Goal: Book appointment/travel/reservation

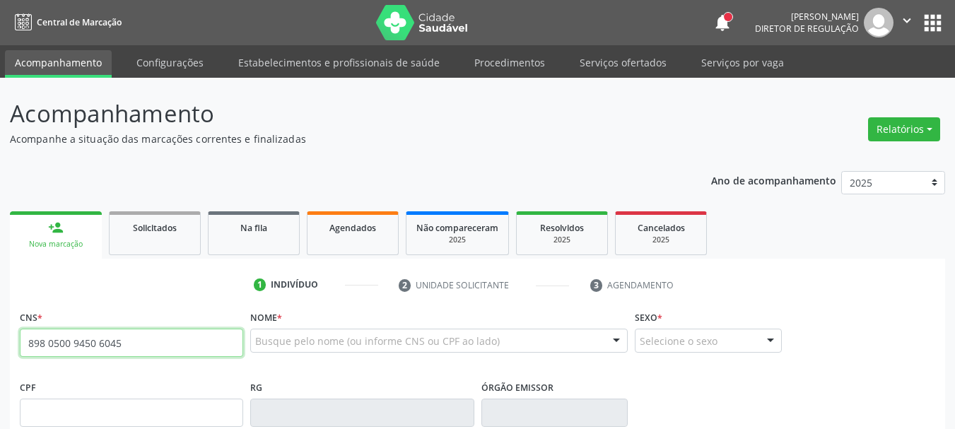
type input "898 0500 9450 6045"
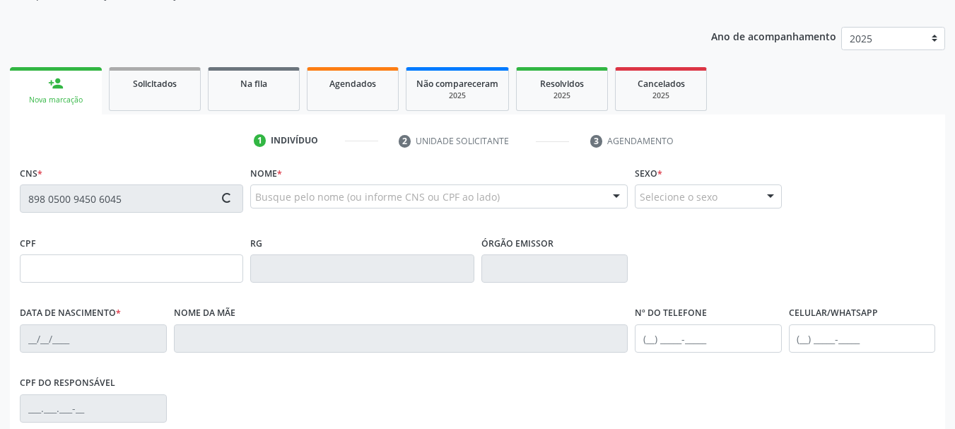
scroll to position [212, 0]
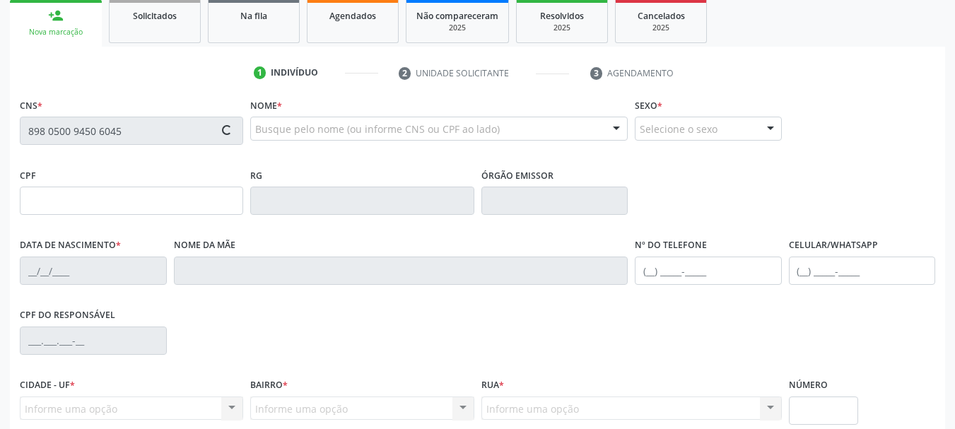
type input "420.093.244-04"
type input "[DATE]"
type input "Iracema [PERSON_NAME]"
type input "[PHONE_NUMBER]"
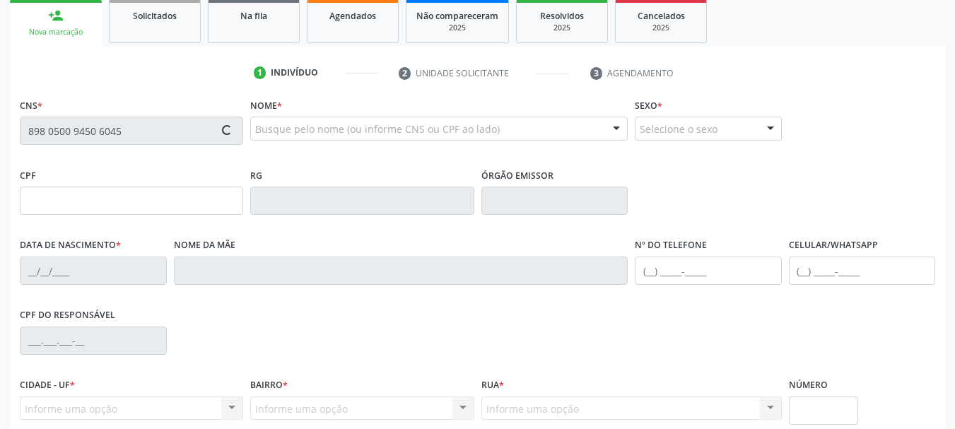
type input "S/N"
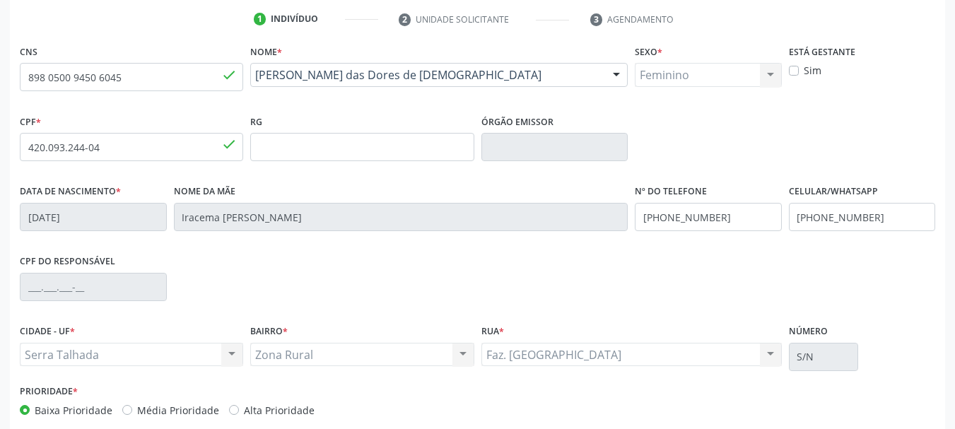
scroll to position [337, 0]
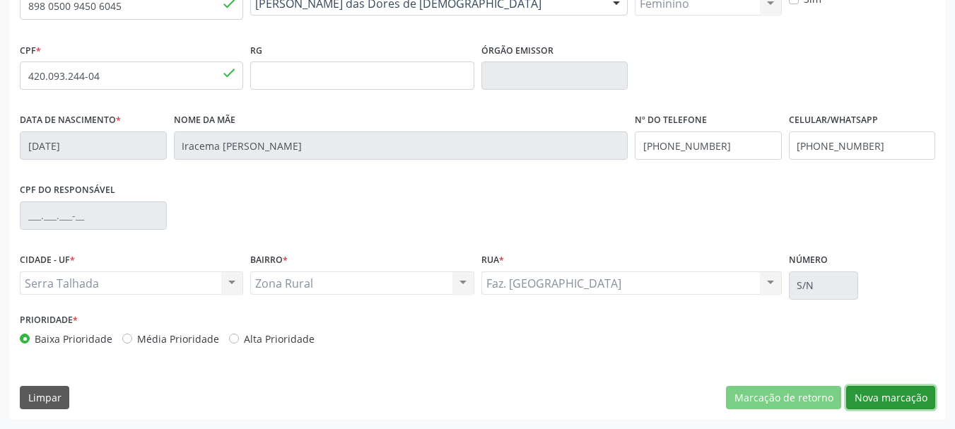
click at [870, 394] on button "Nova marcação" at bounding box center [890, 398] width 89 height 24
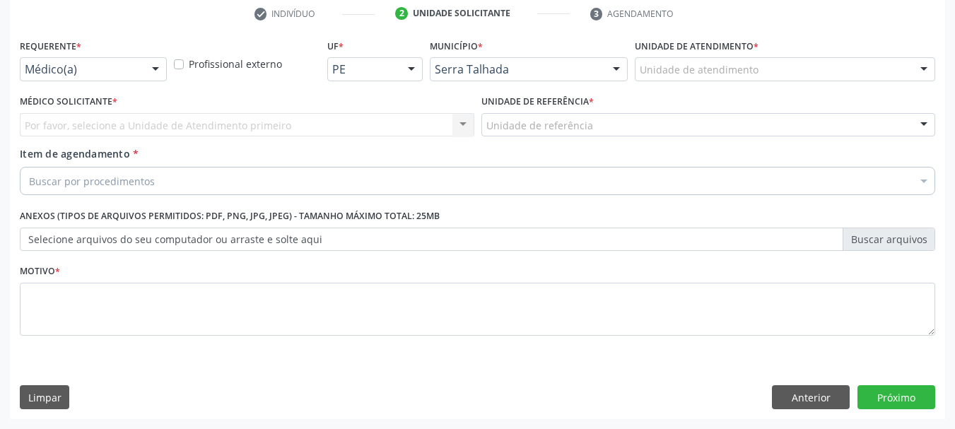
scroll to position [271, 0]
click at [153, 68] on div at bounding box center [155, 70] width 21 height 24
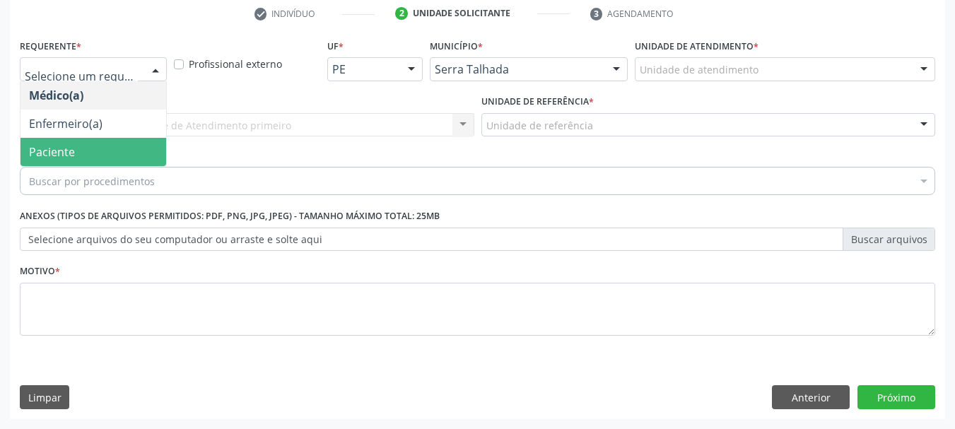
click at [117, 142] on span "Paciente" at bounding box center [94, 152] width 146 height 28
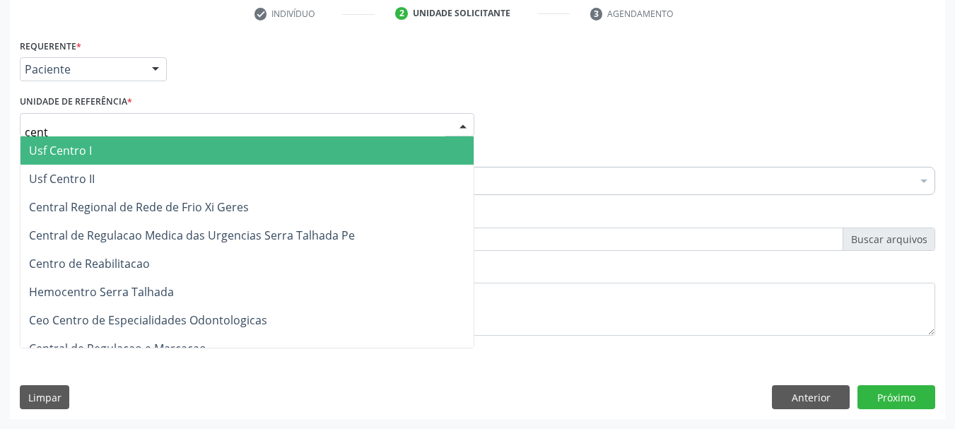
type input "centr"
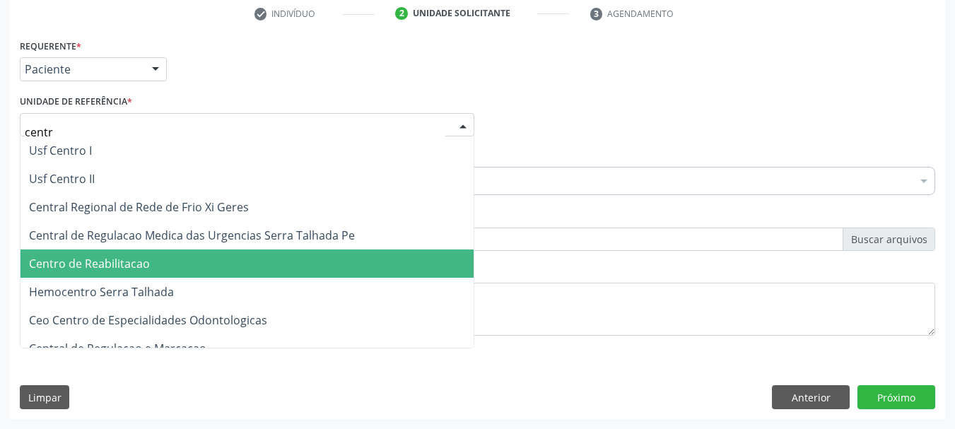
click at [110, 269] on span "Centro de Reabilitacao" at bounding box center [89, 264] width 121 height 16
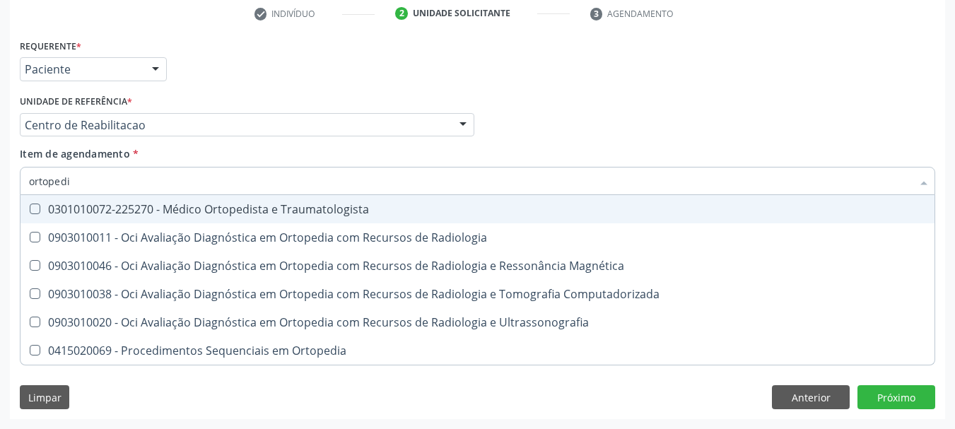
type input "ortopedis"
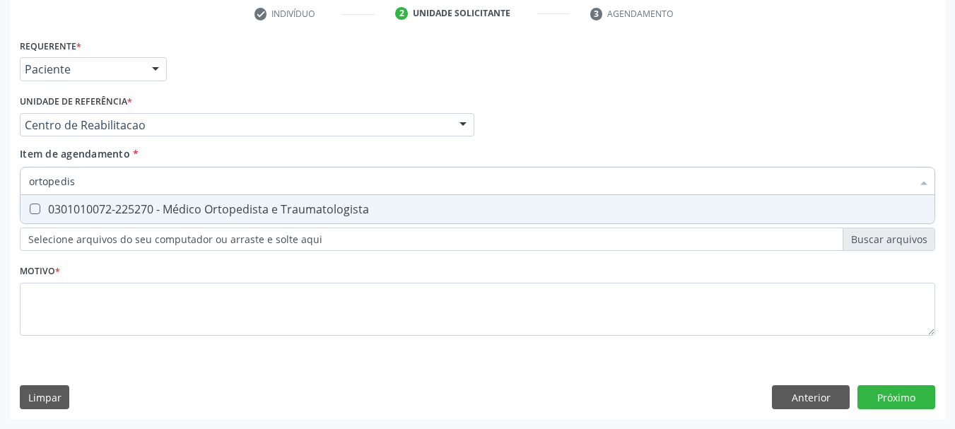
click at [57, 210] on div "0301010072-225270 - Médico Ortopedista e Traumatologista" at bounding box center [477, 209] width 897 height 11
checkbox Traumatologista "true"
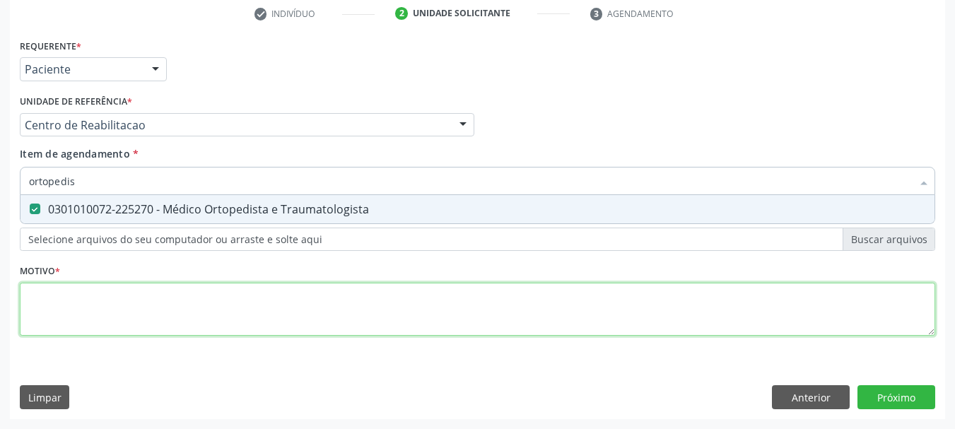
click at [151, 310] on div "Requerente * Paciente Médico(a) Enfermeiro(a) Paciente Nenhum resultado encontr…" at bounding box center [478, 195] width 916 height 320
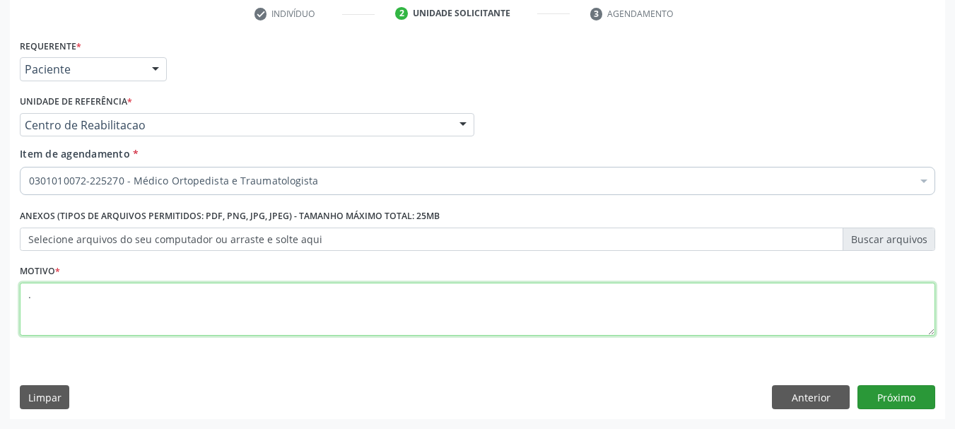
type textarea "."
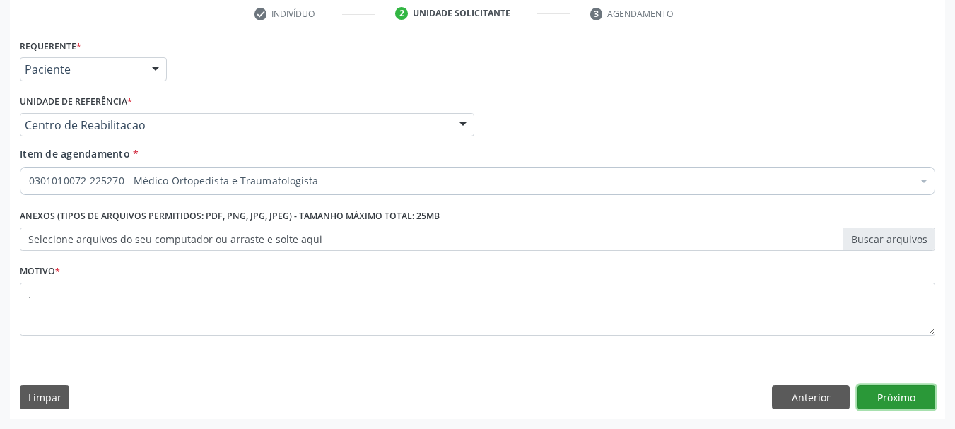
click at [902, 400] on button "Próximo" at bounding box center [897, 397] width 78 height 24
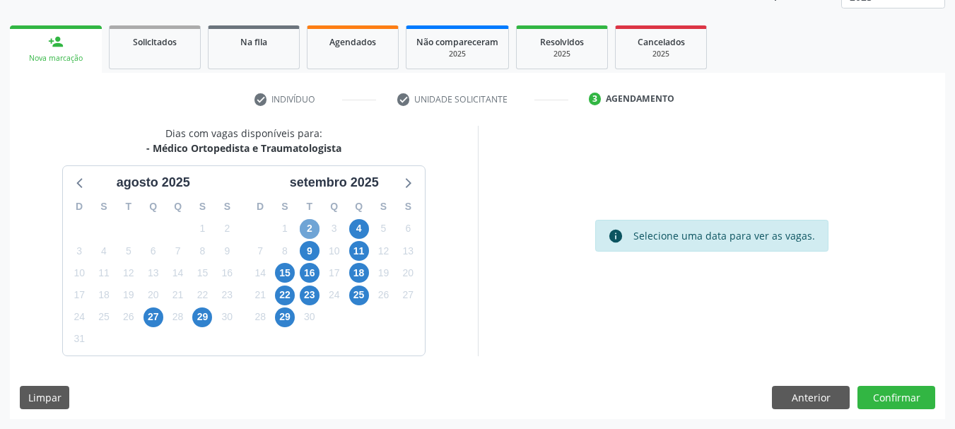
click at [312, 230] on span "2" at bounding box center [310, 229] width 20 height 20
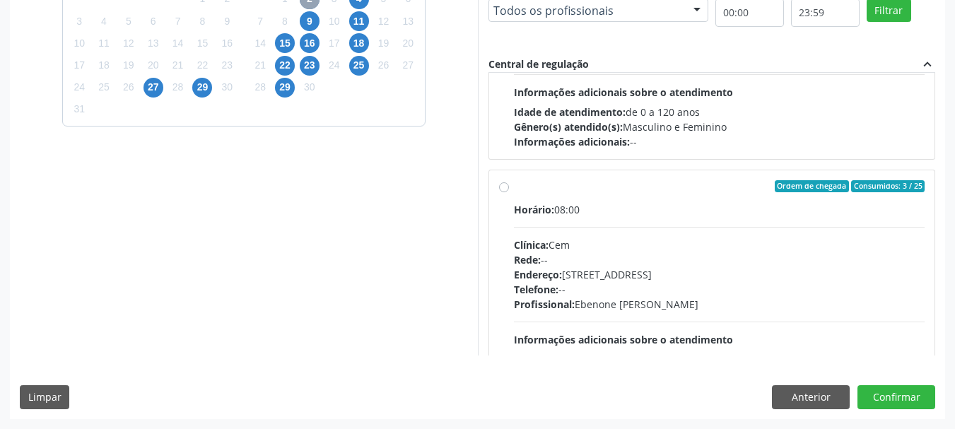
scroll to position [212, 0]
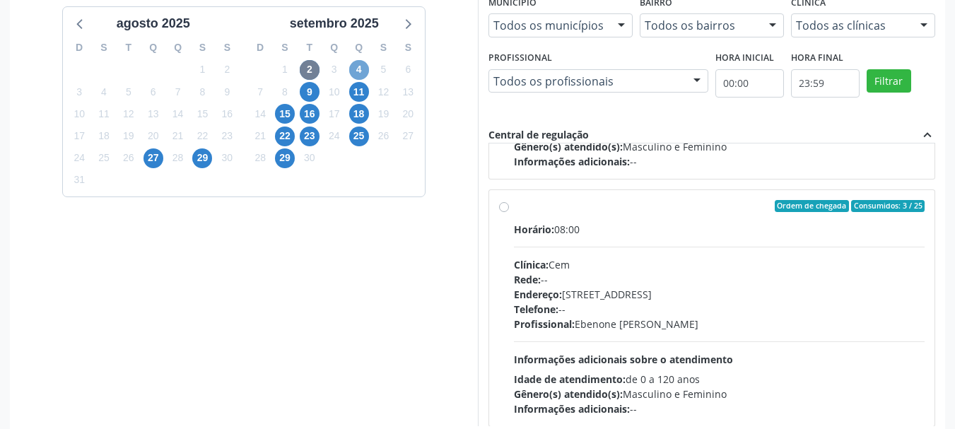
click at [352, 69] on span "4" at bounding box center [359, 70] width 20 height 20
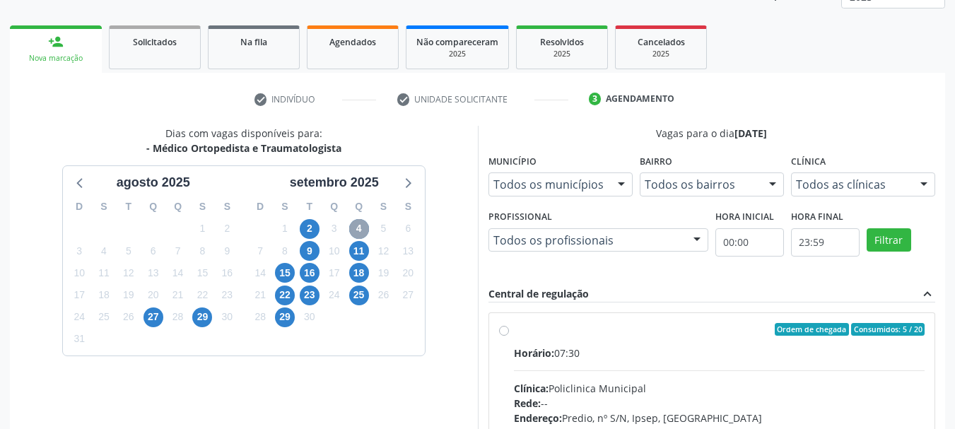
scroll to position [345, 0]
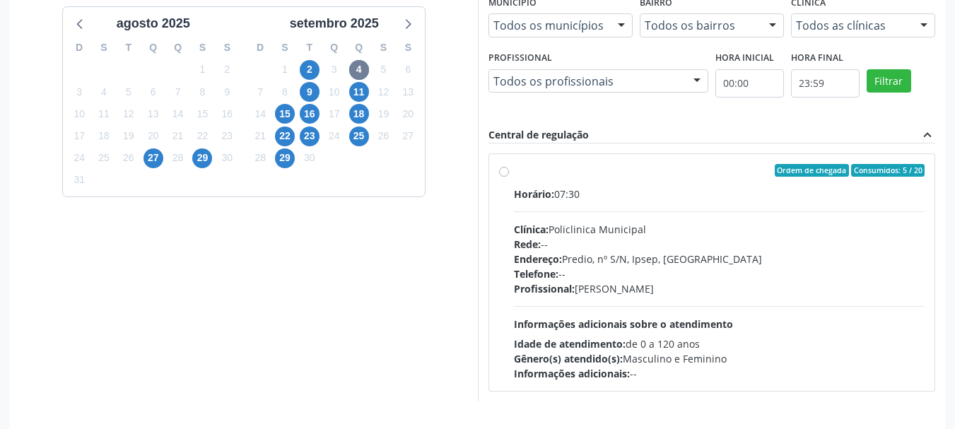
click at [710, 214] on div "Horário: 07:30 Clínica: Policlinica Municipal Rede: -- Endereço: Predio, nº S/N…" at bounding box center [719, 284] width 411 height 194
click at [509, 177] on input "Ordem de chegada Consumidos: 5 / 20 Horário: 07:30 Clínica: Policlinica Municip…" at bounding box center [504, 170] width 10 height 13
radio input "true"
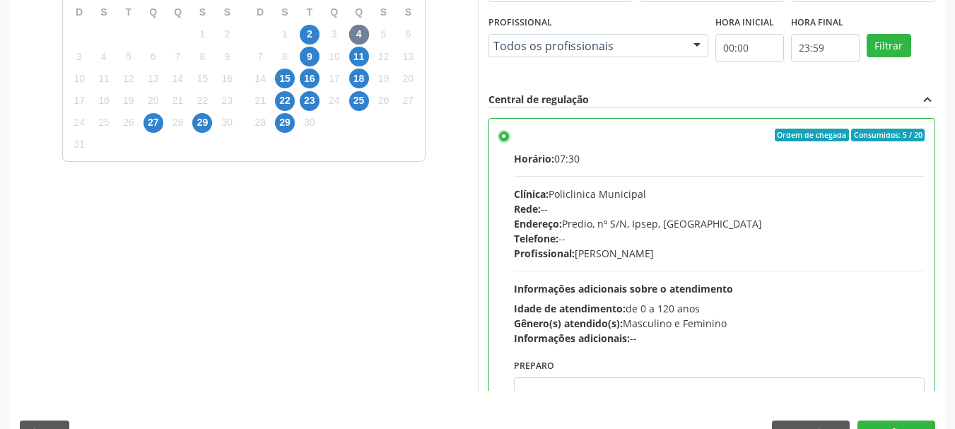
scroll to position [416, 0]
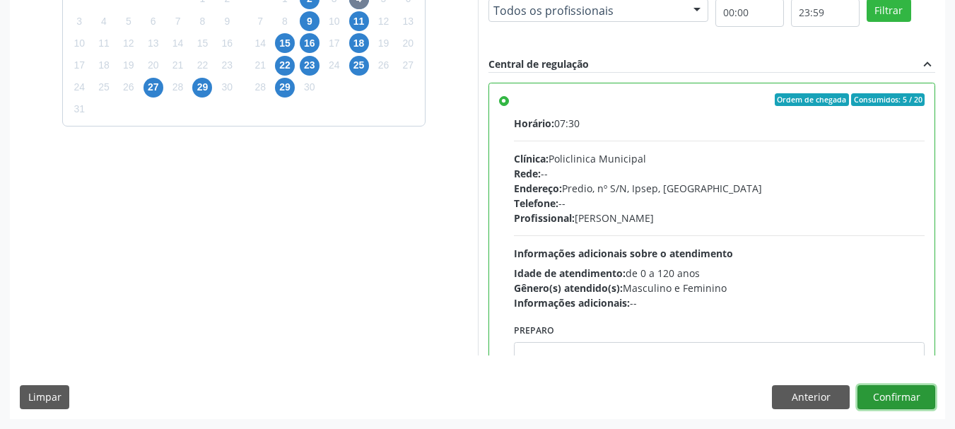
click at [893, 398] on button "Confirmar" at bounding box center [897, 397] width 78 height 24
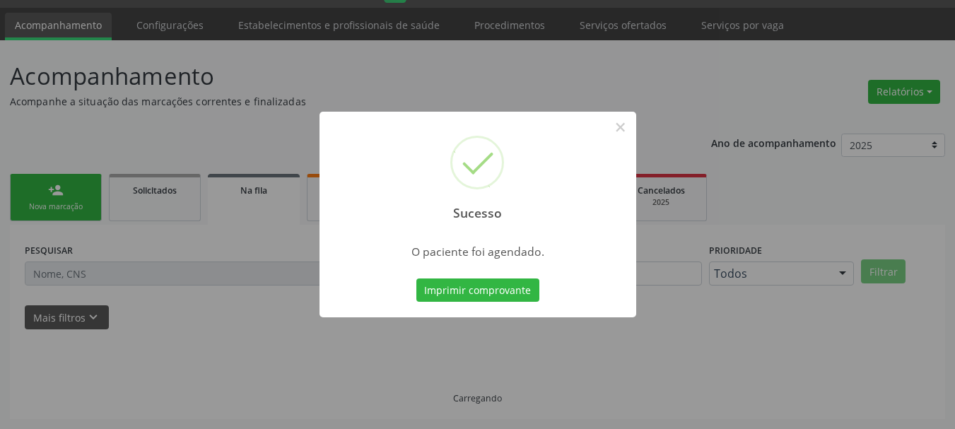
scroll to position [37, 0]
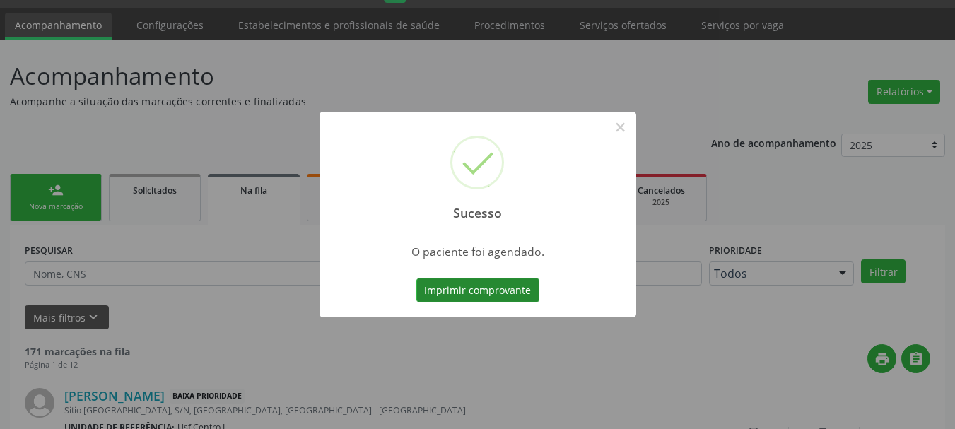
click at [484, 293] on button "Imprimir comprovante" at bounding box center [477, 291] width 123 height 24
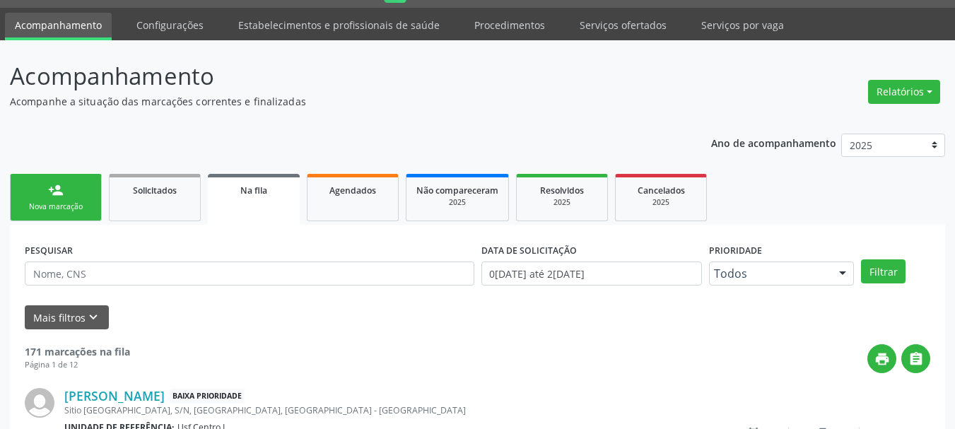
click at [45, 199] on link "person_add Nova marcação" at bounding box center [56, 197] width 92 height 47
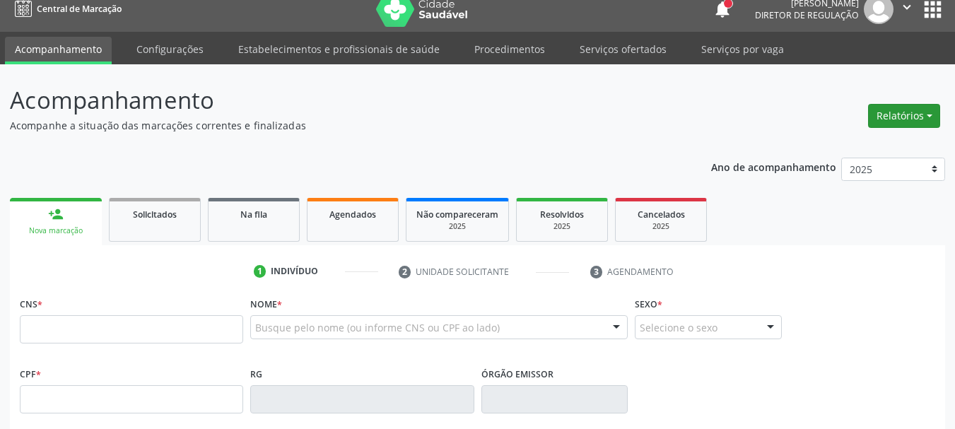
scroll to position [0, 0]
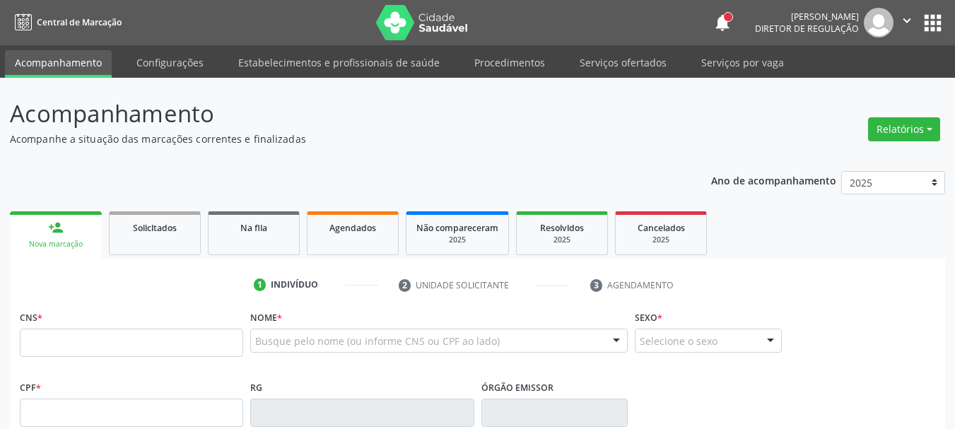
click at [911, 12] on button "" at bounding box center [907, 23] width 27 height 30
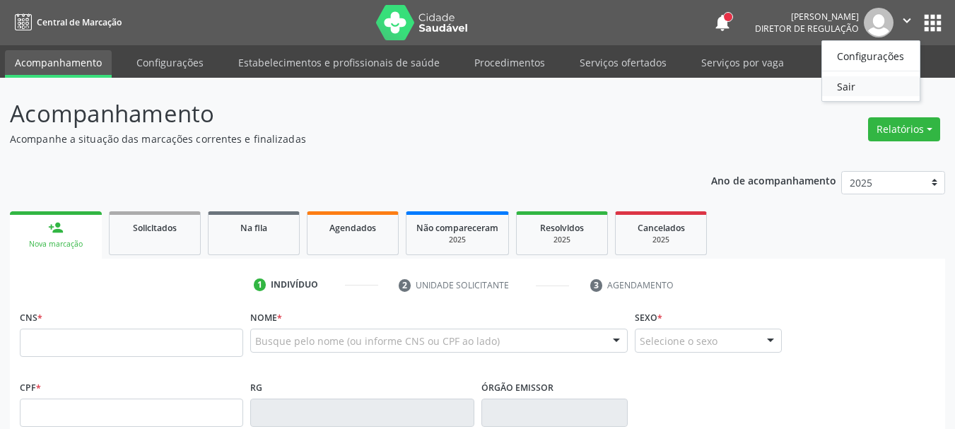
click at [853, 83] on link "Sair" at bounding box center [871, 86] width 98 height 20
